Goal: Task Accomplishment & Management: Complete application form

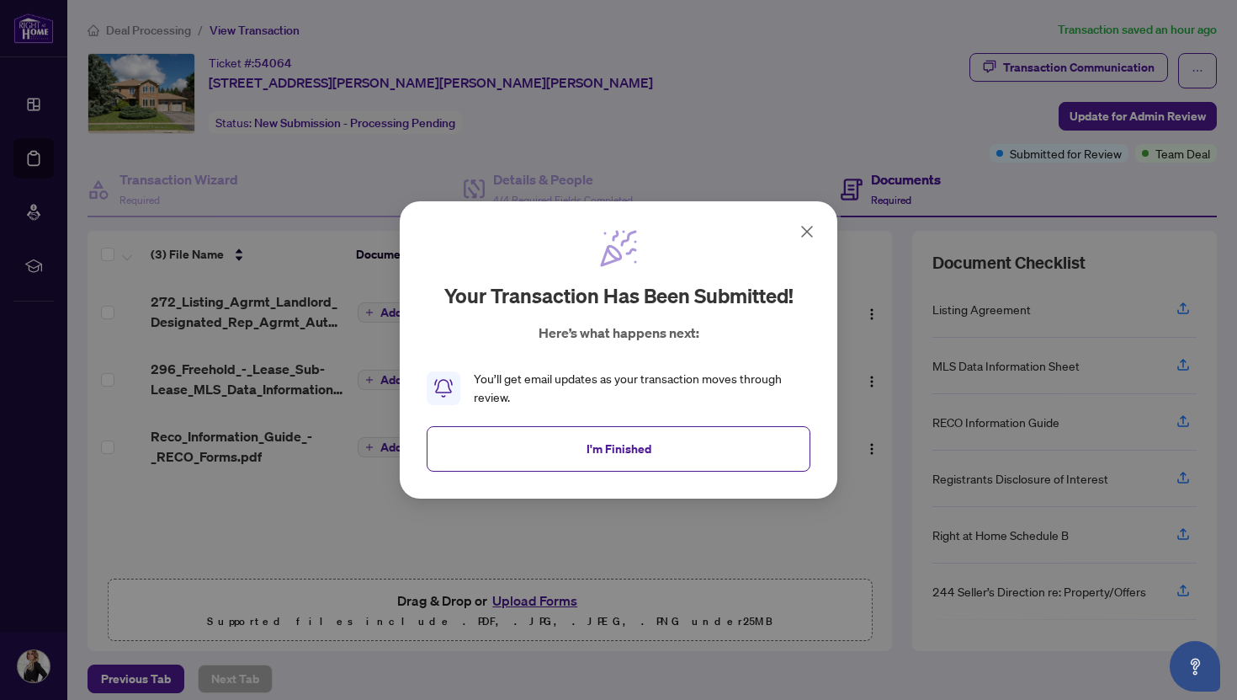
scroll to position [11, 0]
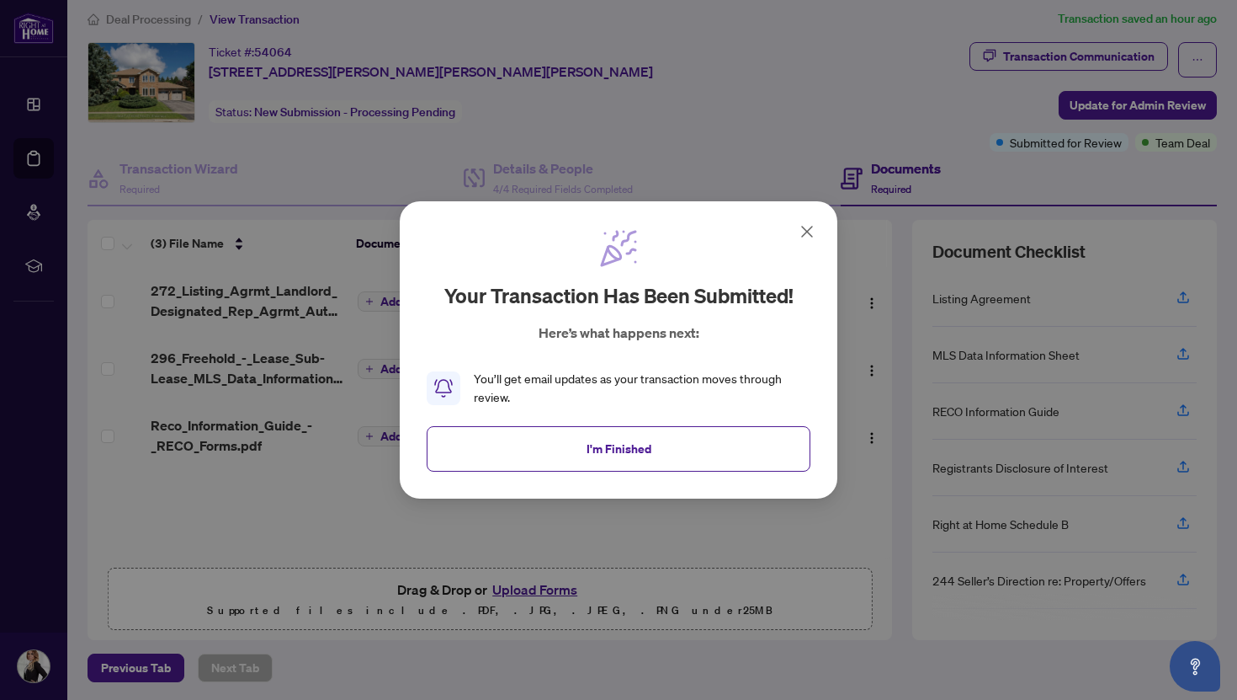
click at [808, 227] on icon at bounding box center [807, 231] width 20 height 20
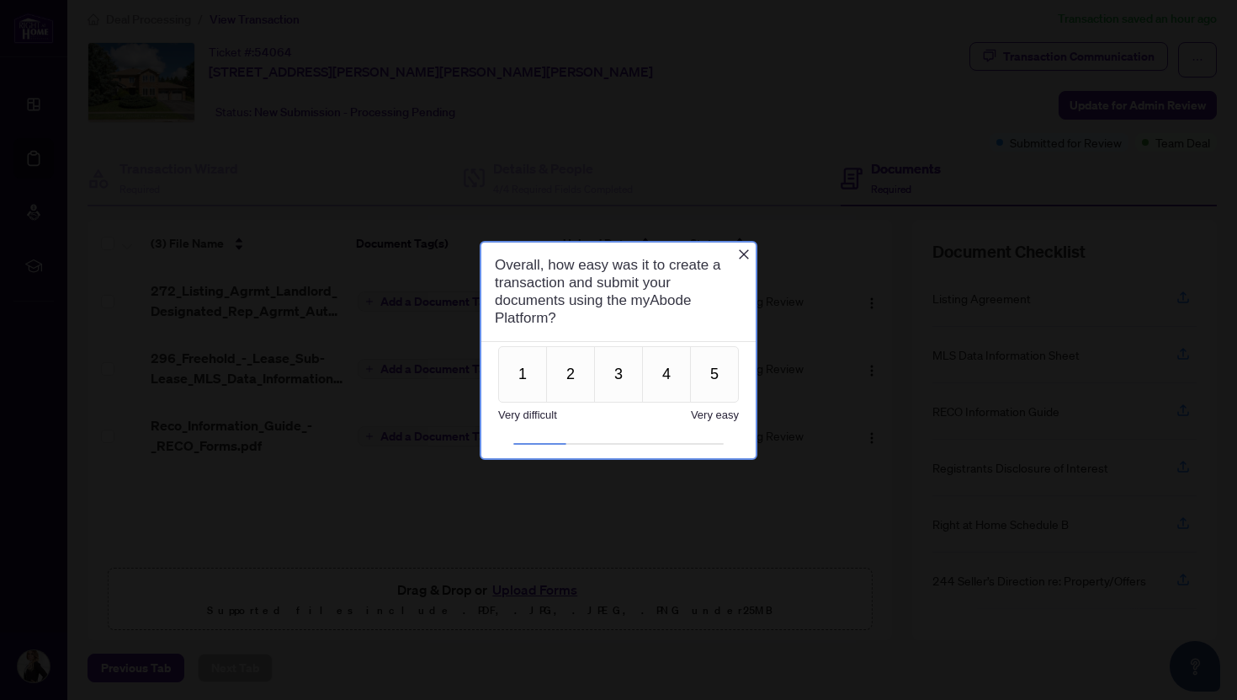
scroll to position [0, 0]
click at [700, 378] on button "5" at bounding box center [714, 373] width 49 height 56
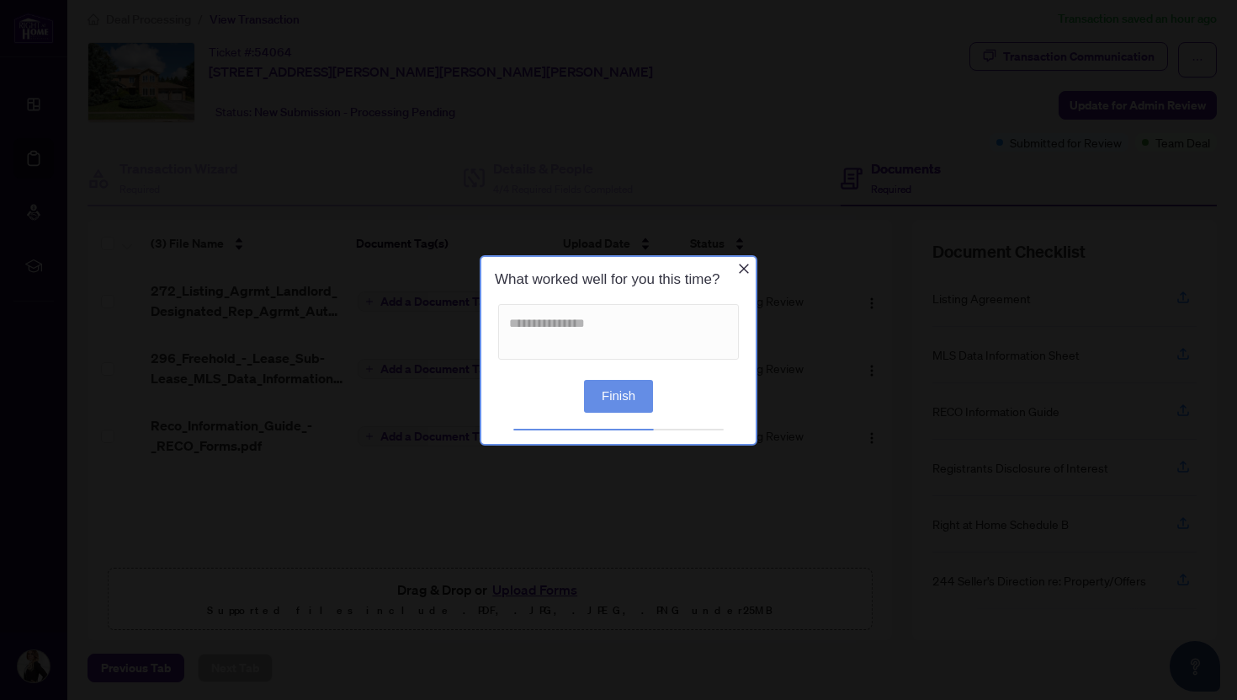
click at [631, 389] on button "Finish" at bounding box center [618, 395] width 69 height 33
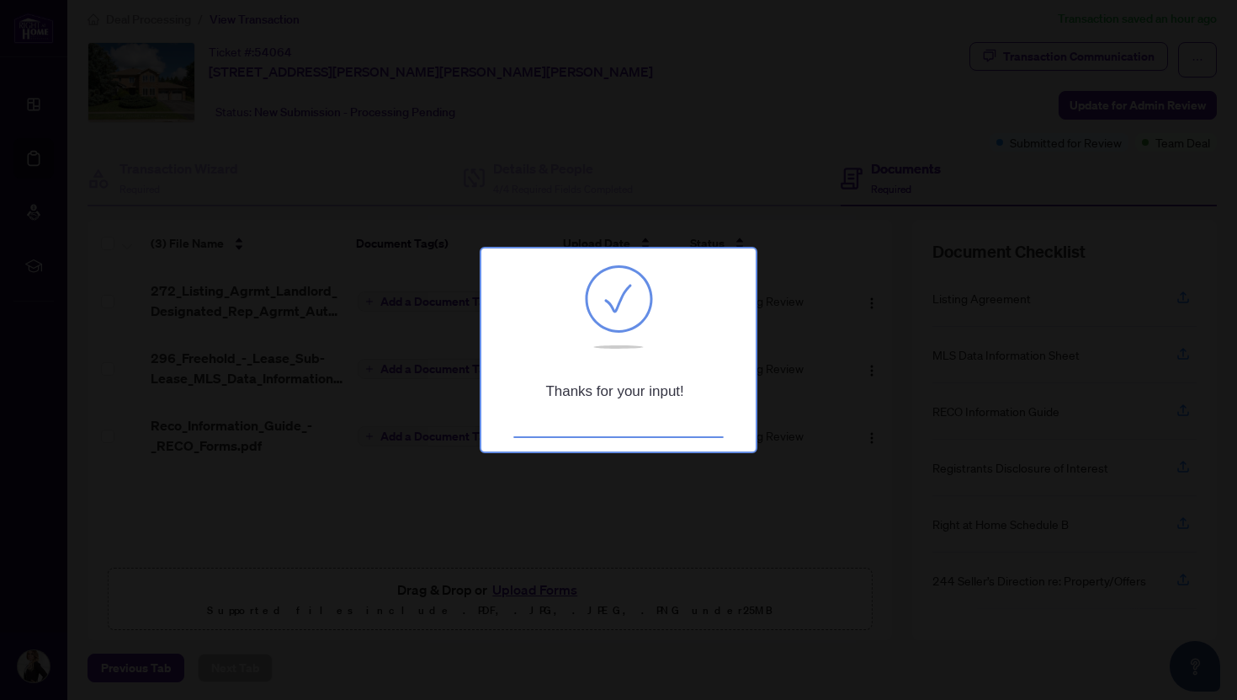
click at [773, 305] on div at bounding box center [618, 350] width 1237 height 700
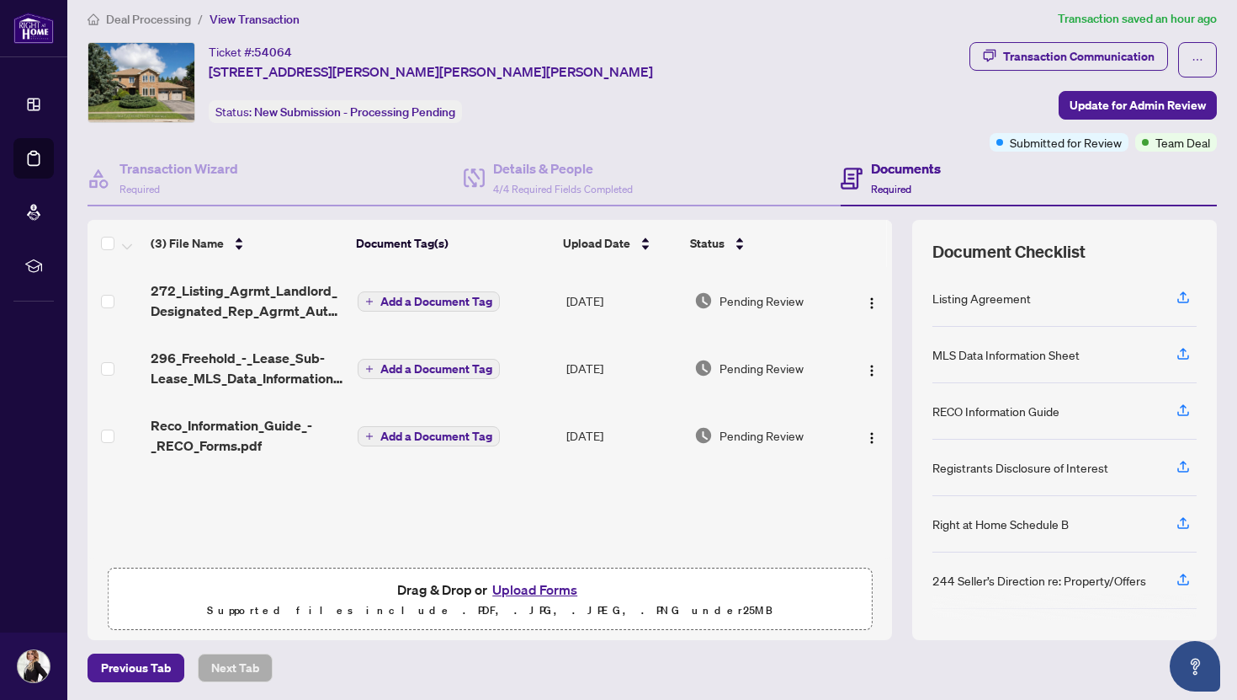
click at [528, 588] on button "Upload Forms" at bounding box center [534, 589] width 95 height 22
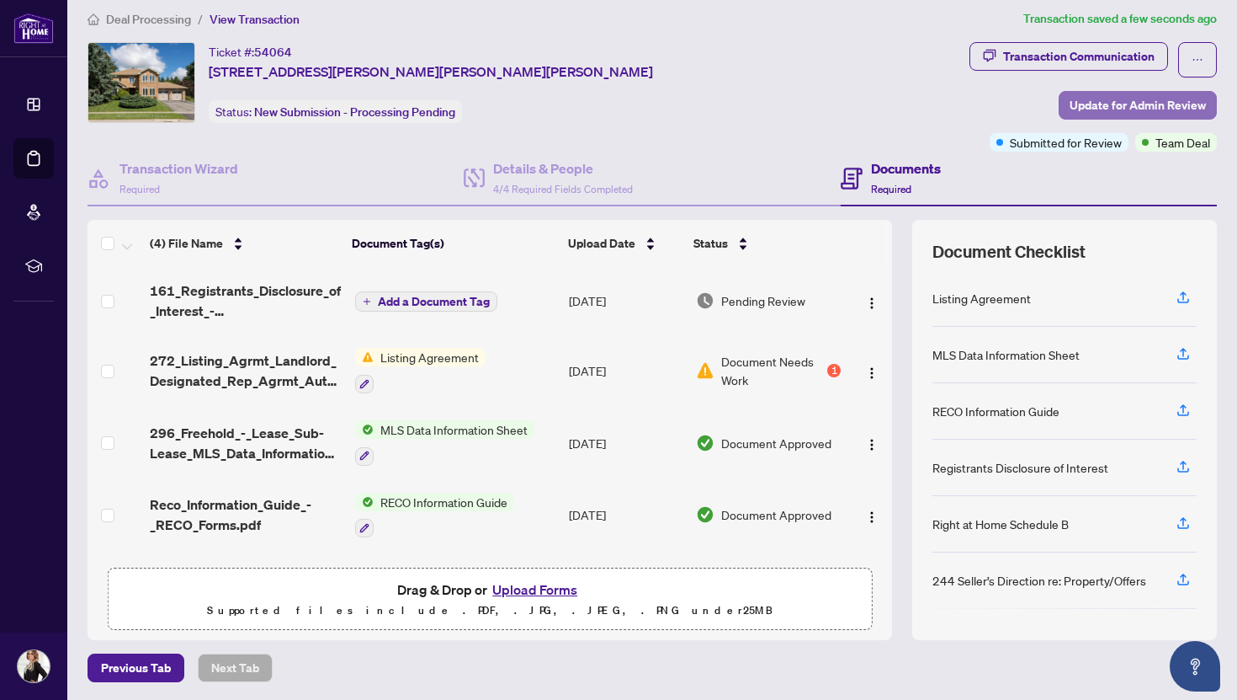
click at [1113, 99] on span "Update for Admin Review" at bounding box center [1138, 105] width 136 height 27
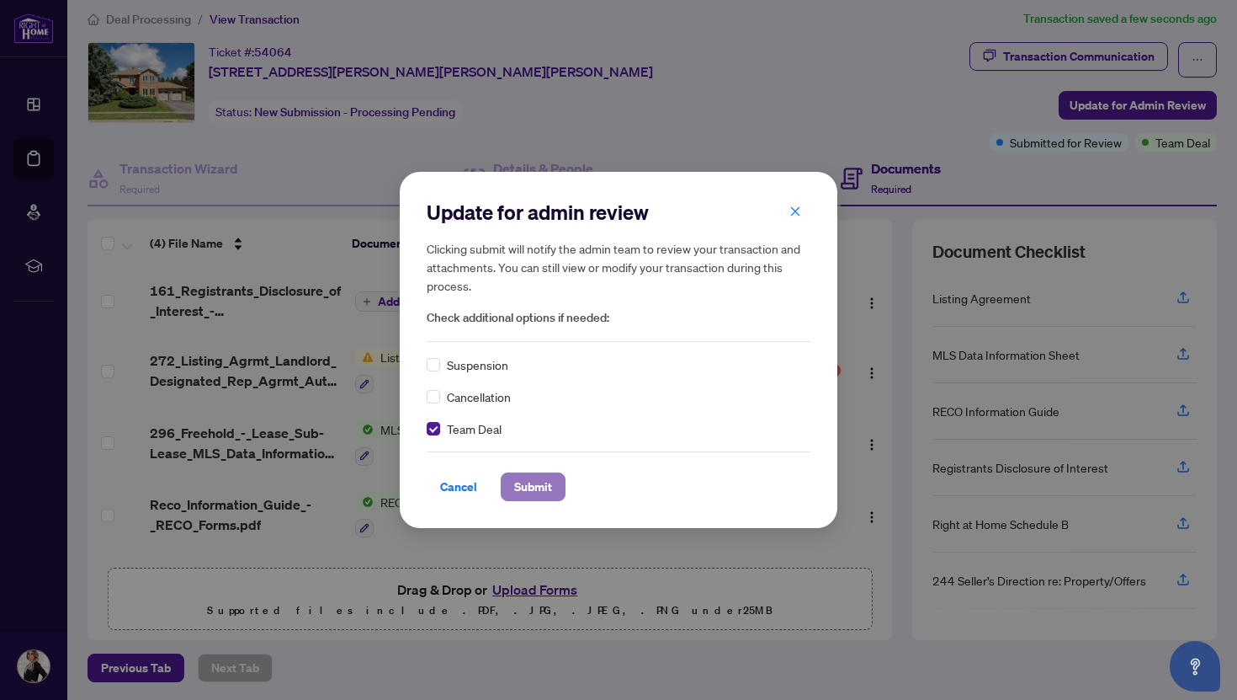
click at [550, 488] on button "Submit" at bounding box center [533, 486] width 65 height 29
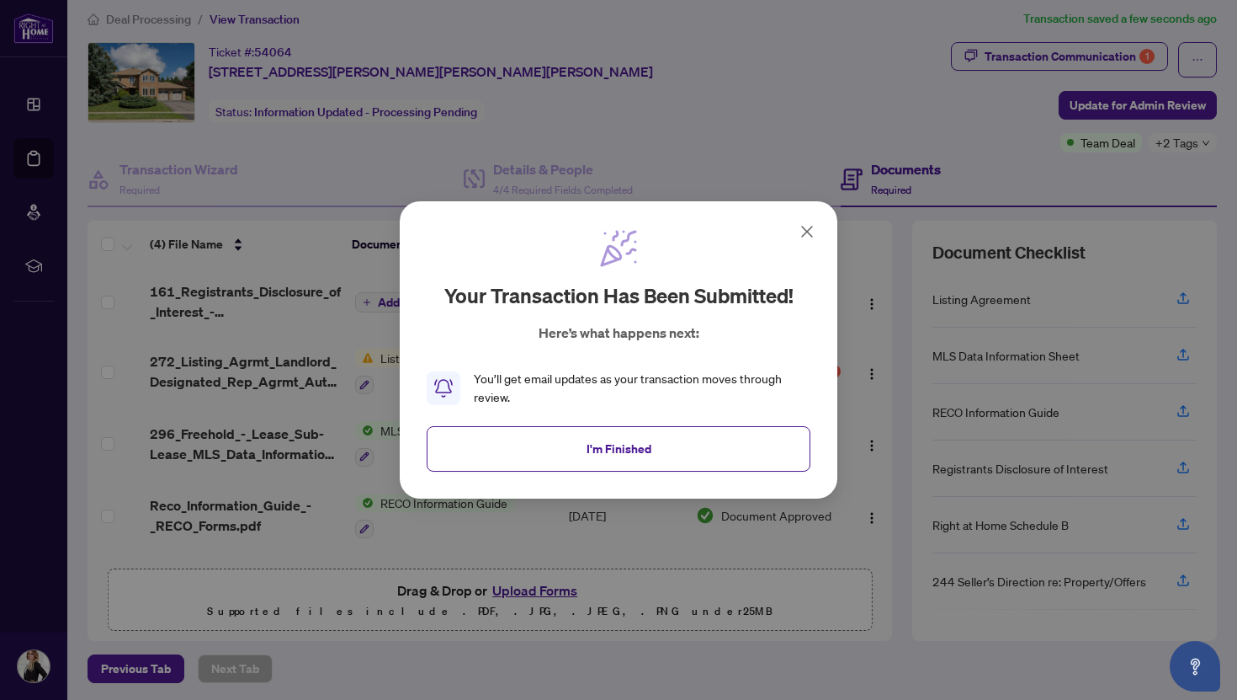
click at [806, 232] on icon at bounding box center [807, 231] width 20 height 20
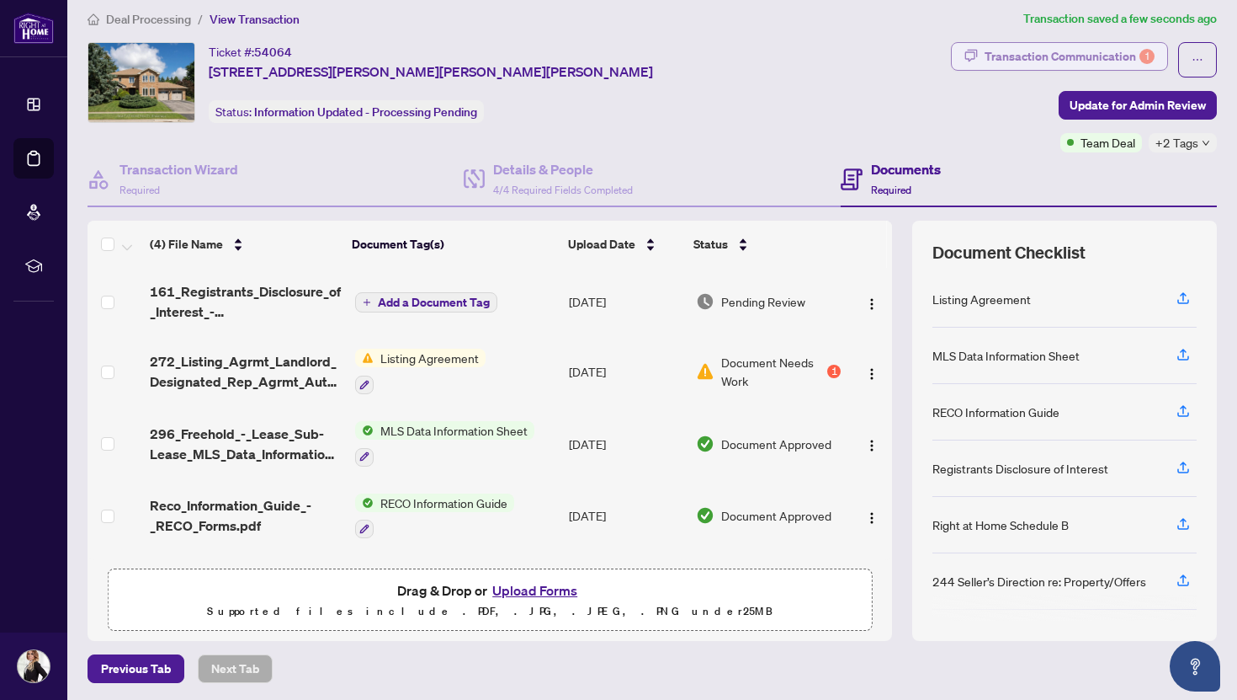
click at [1095, 52] on div "Transaction Communication 1" at bounding box center [1070, 56] width 170 height 27
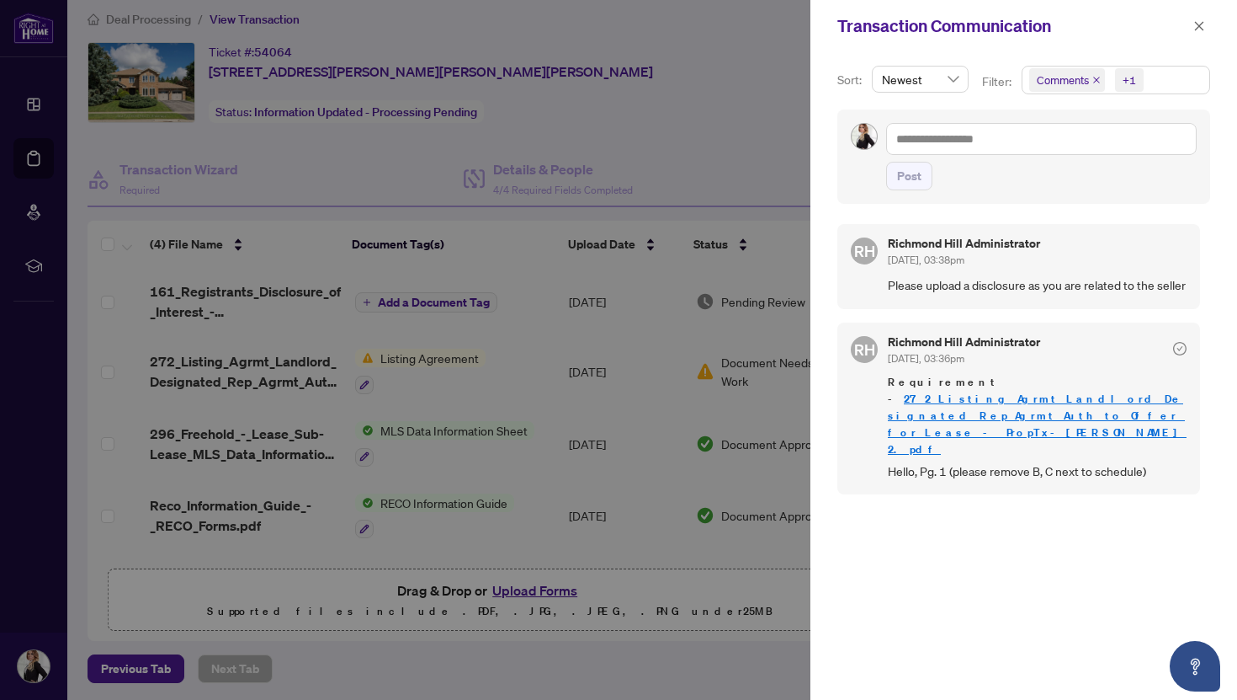
click at [695, 111] on div at bounding box center [618, 350] width 1237 height 700
click at [749, 98] on div at bounding box center [618, 350] width 1237 height 700
click at [777, 157] on div at bounding box center [618, 350] width 1237 height 700
click at [1201, 24] on icon "close" at bounding box center [1200, 26] width 12 height 12
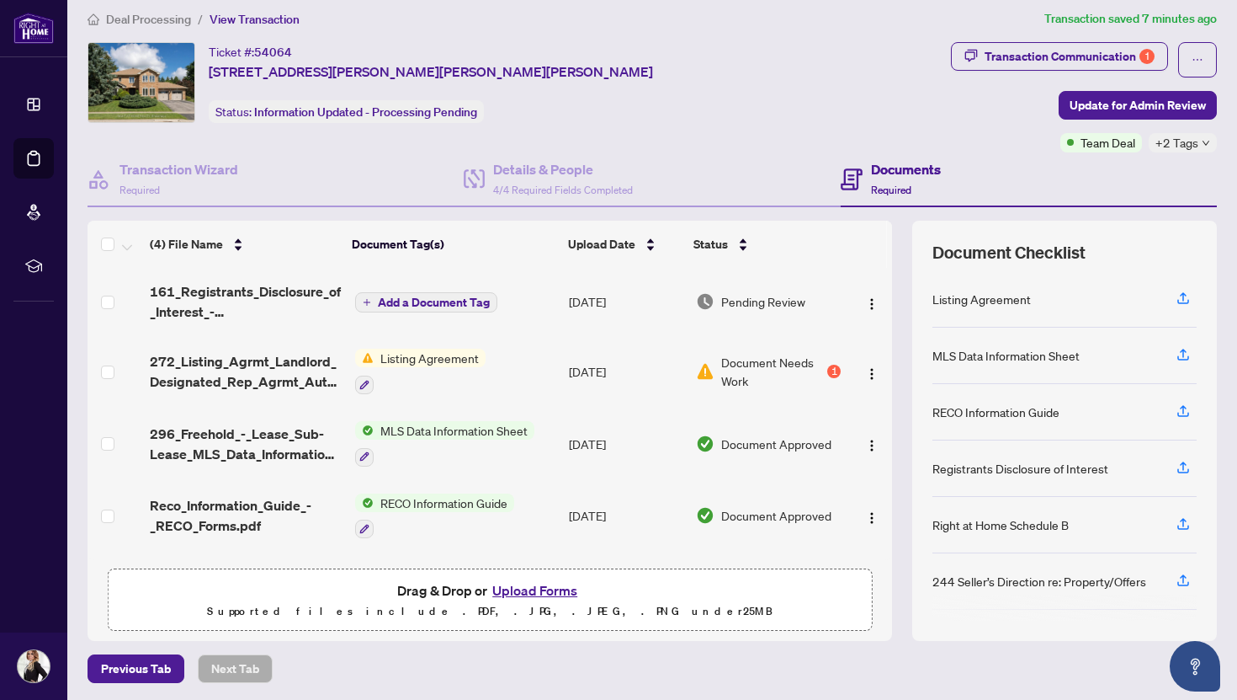
click at [530, 589] on button "Upload Forms" at bounding box center [534, 590] width 95 height 22
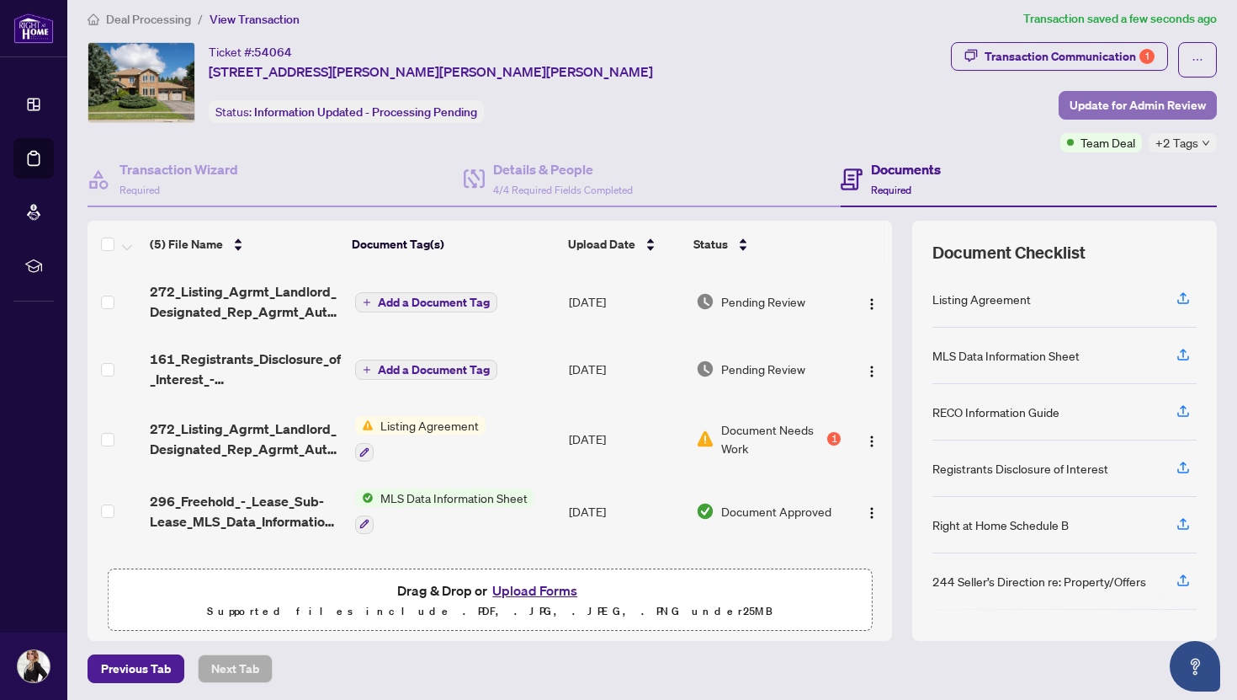
click at [1093, 99] on span "Update for Admin Review" at bounding box center [1138, 105] width 136 height 27
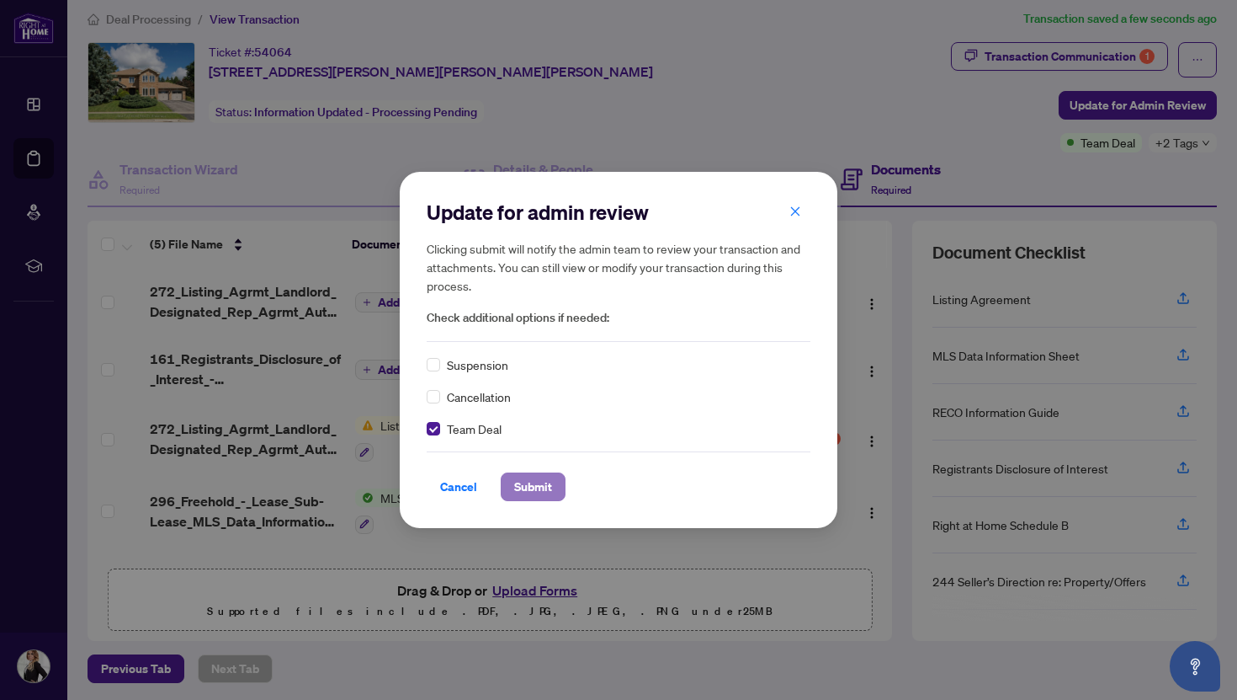
click at [531, 495] on span "Submit" at bounding box center [533, 486] width 38 height 27
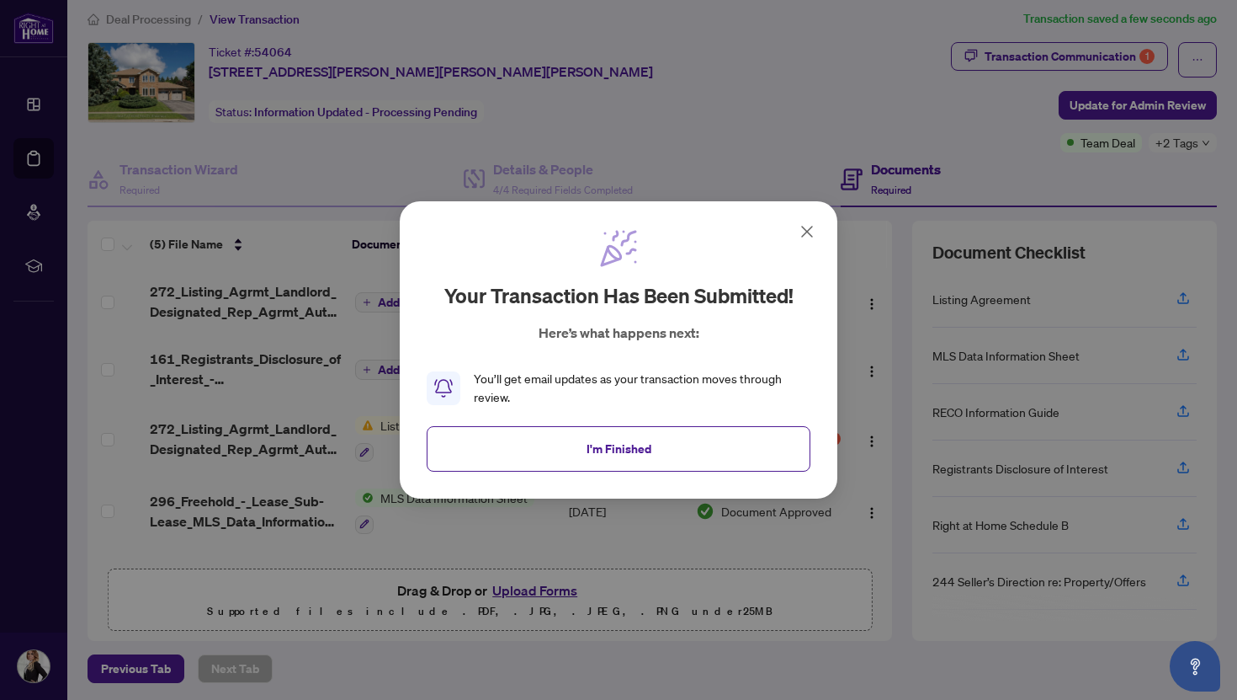
click at [597, 422] on div "Your transaction has been submitted! Here’s what happens next: You’ll get email…" at bounding box center [619, 350] width 384 height 244
click at [600, 442] on span "I'm Finished" at bounding box center [619, 448] width 65 height 27
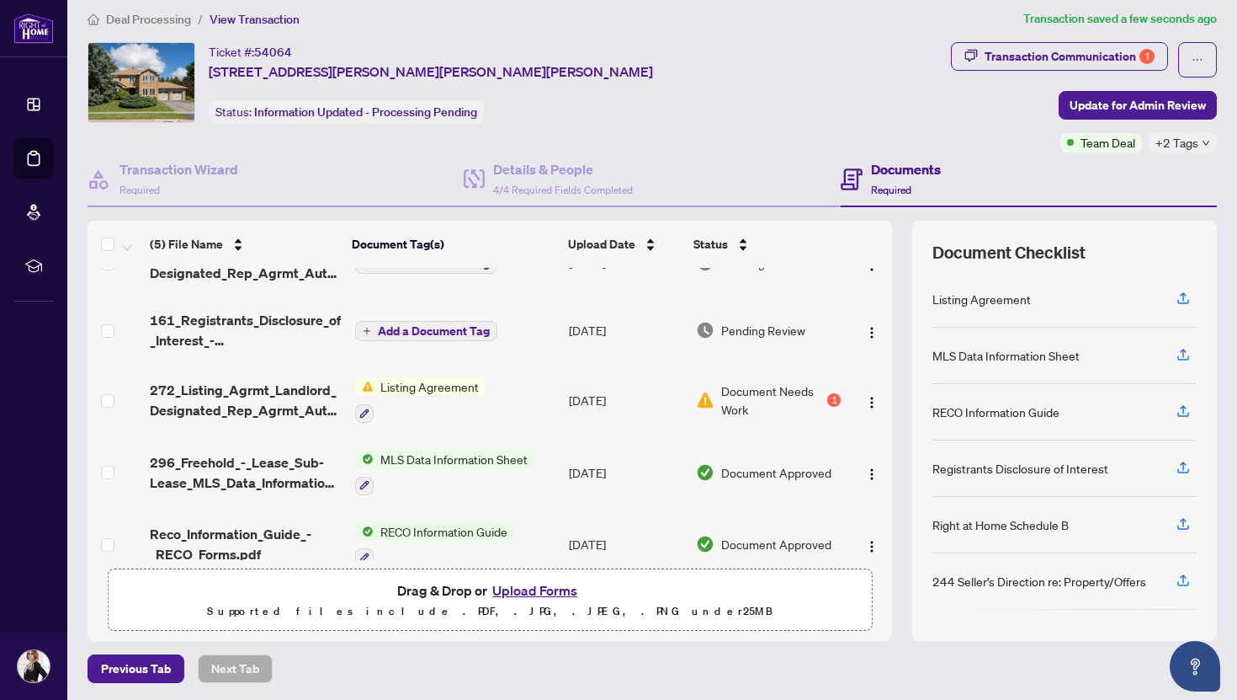
scroll to position [61, 0]
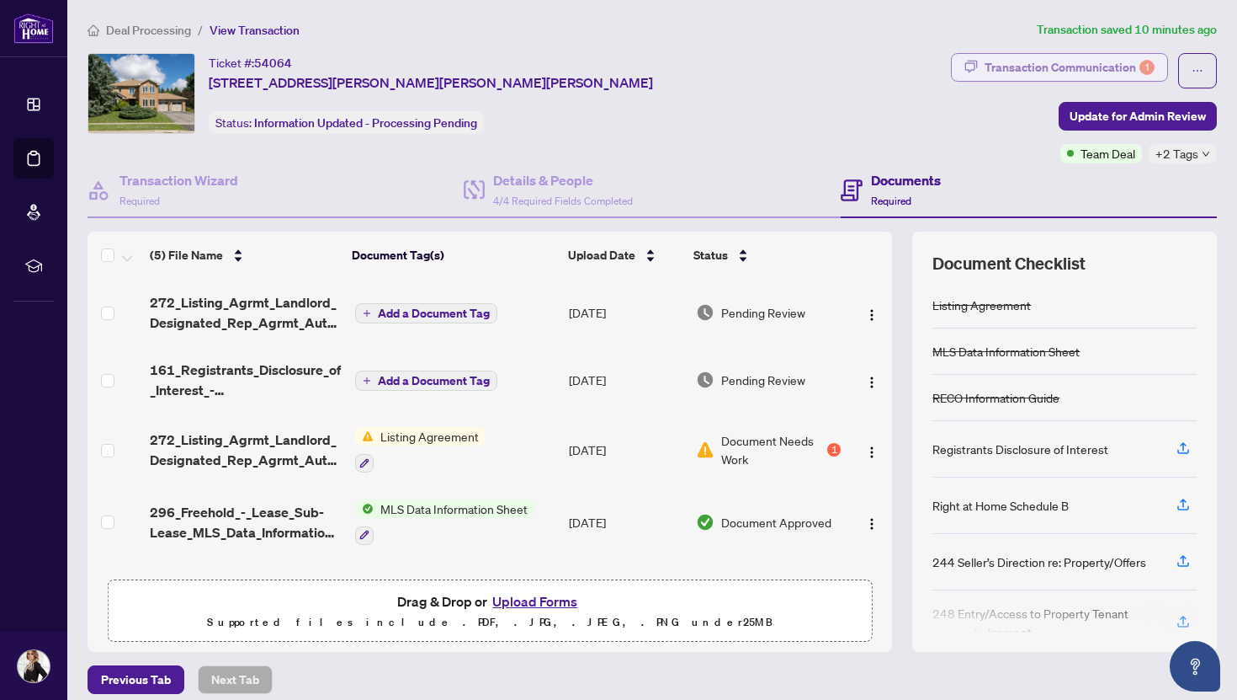
click at [1046, 60] on div "Transaction Communication 1" at bounding box center [1070, 67] width 170 height 27
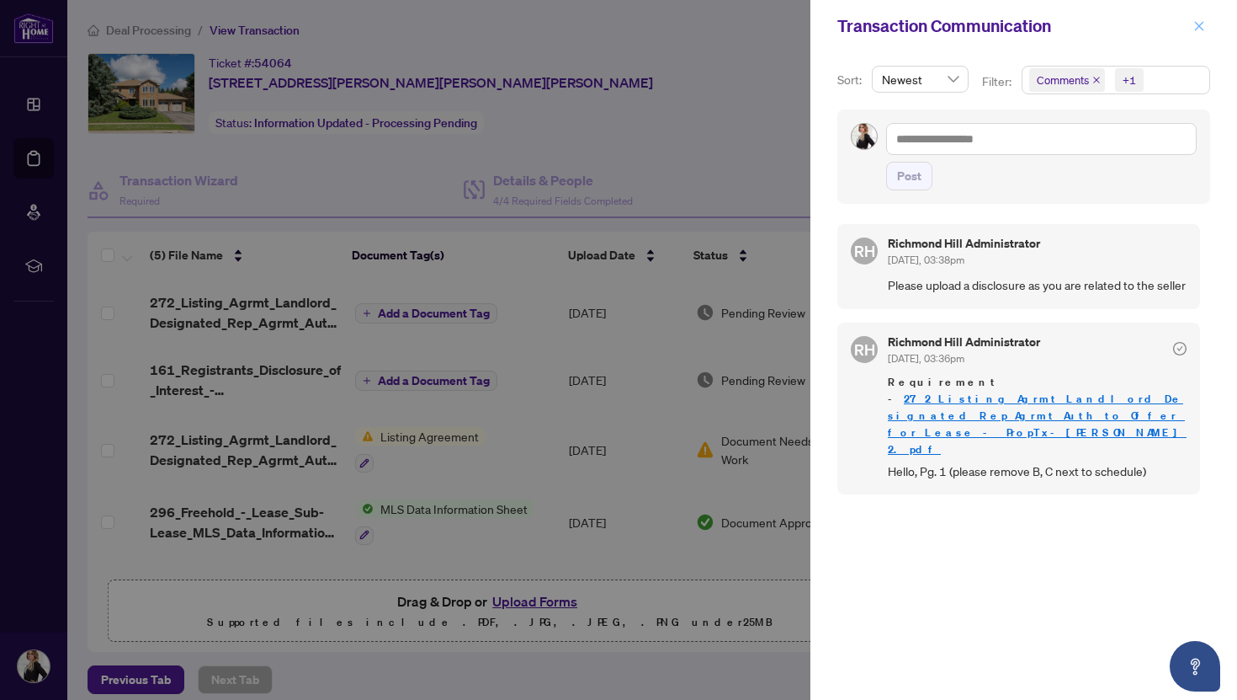
click at [1200, 21] on icon "close" at bounding box center [1200, 26] width 12 height 12
